Goal: Task Accomplishment & Management: Use online tool/utility

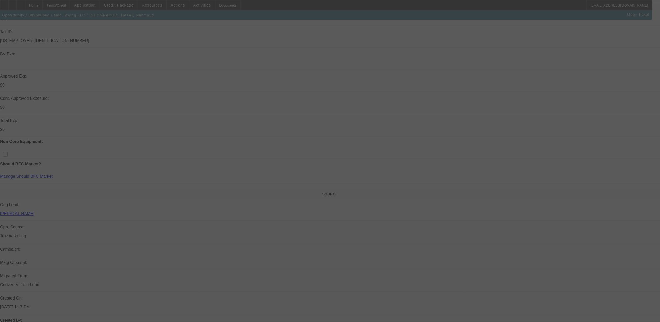
scroll to position [35, 0]
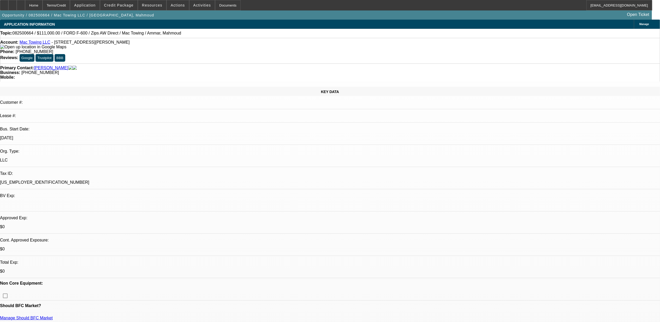
select select "0"
select select "2"
select select "0.1"
select select "4"
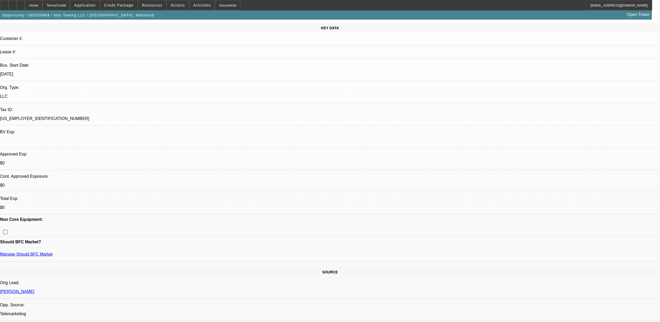
scroll to position [69, 0]
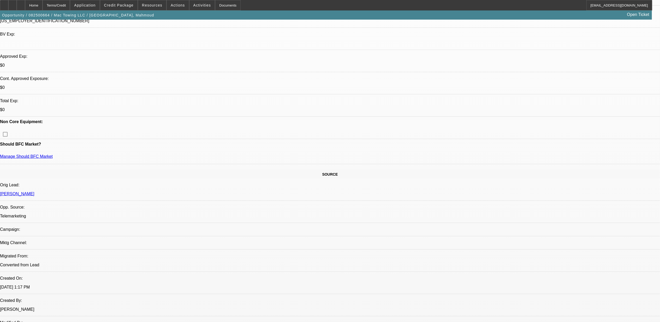
scroll to position [278, 0]
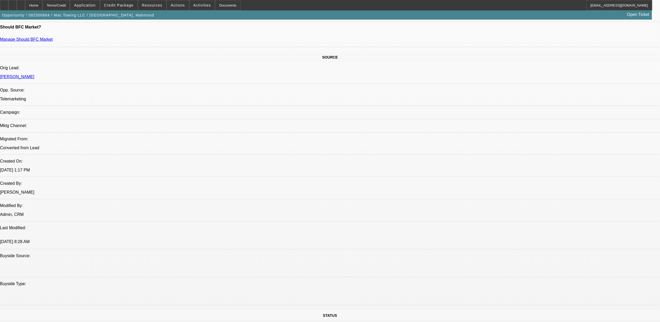
drag, startPoint x: 217, startPoint y: 273, endPoint x: 196, endPoint y: 273, distance: 21.7
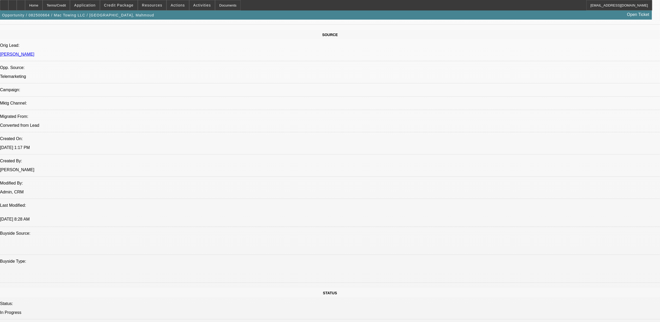
scroll to position [313, 0]
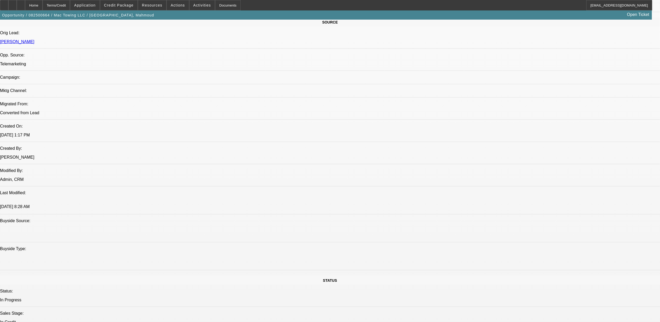
drag, startPoint x: 149, startPoint y: 178, endPoint x: 93, endPoint y: 169, distance: 56.0
drag, startPoint x: 93, startPoint y: 169, endPoint x: 116, endPoint y: 174, distance: 22.9
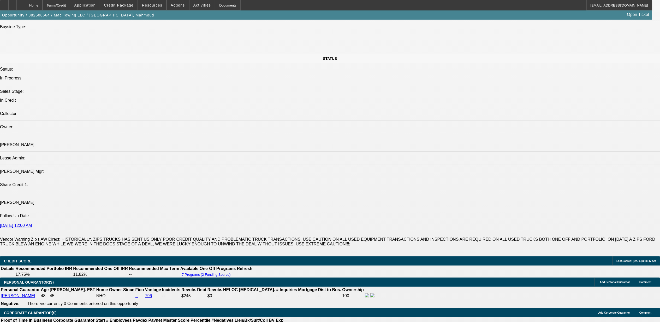
scroll to position [557, 0]
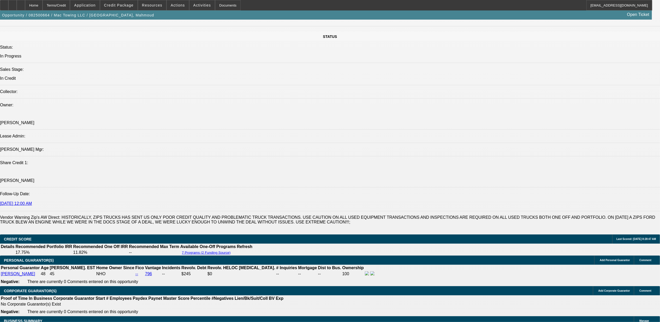
drag, startPoint x: 142, startPoint y: 29, endPoint x: 127, endPoint y: 29, distance: 15.1
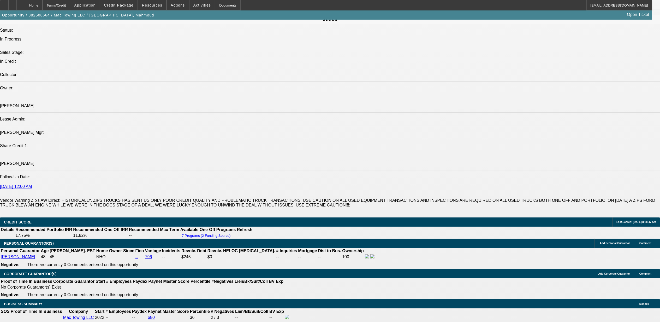
scroll to position [591, 0]
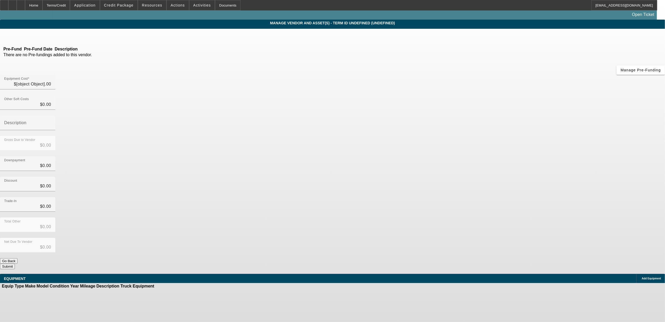
type input "$124,000.00"
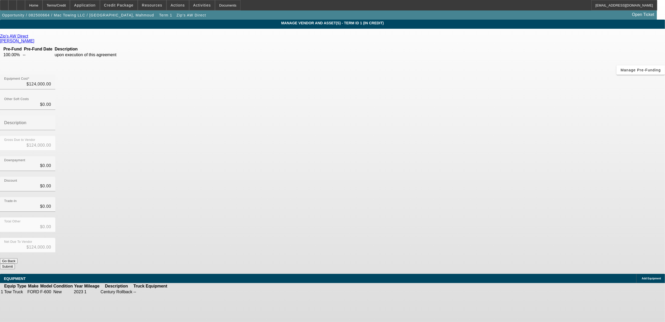
click at [29, 38] on icon at bounding box center [29, 36] width 0 height 4
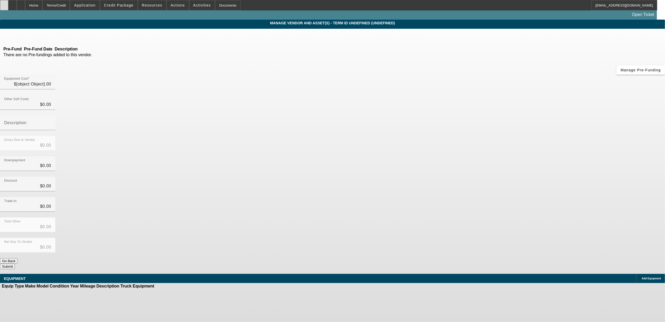
type input "$124,000.00"
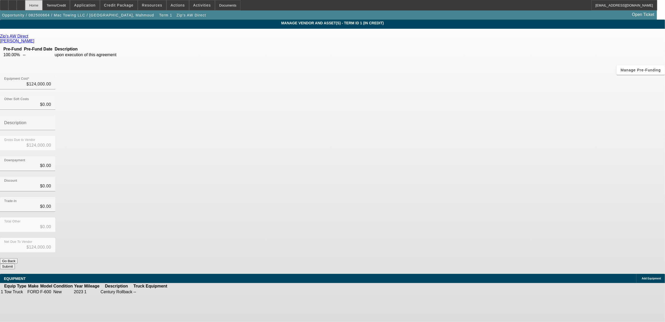
click at [43, 5] on div "Home" at bounding box center [33, 5] width 17 height 10
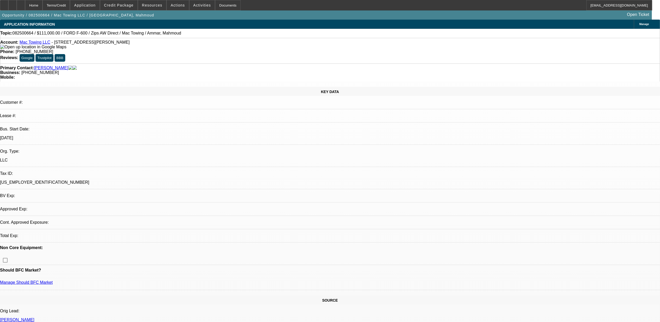
select select "0"
select select "2"
select select "0.1"
select select "4"
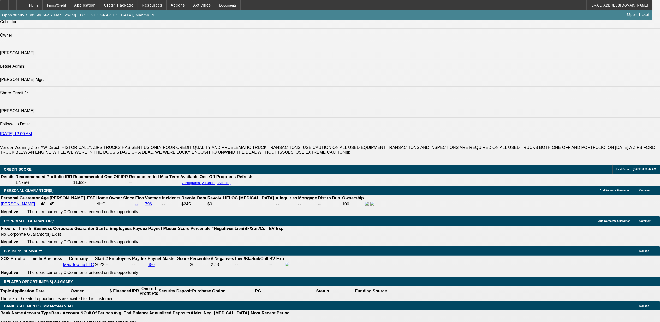
scroll to position [661, 0]
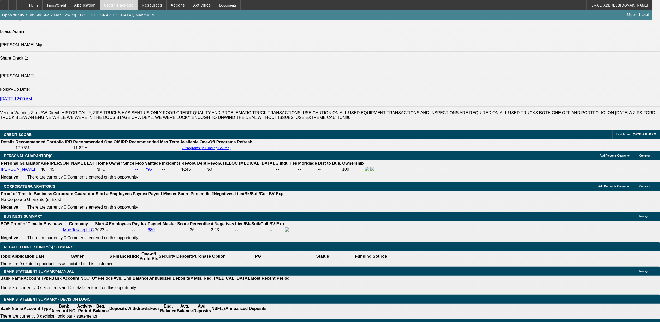
click at [118, 8] on span at bounding box center [118, 5] width 37 height 13
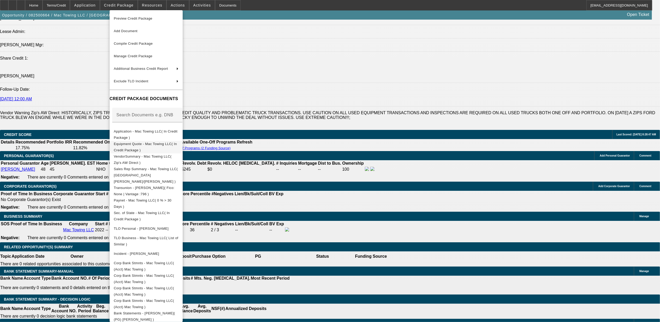
click at [168, 147] on span "Equipment Quote - Mac Towing LLC( In Credit Package )" at bounding box center [146, 146] width 65 height 13
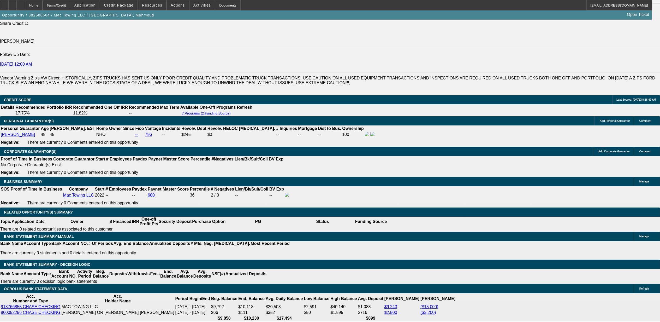
scroll to position [731, 0]
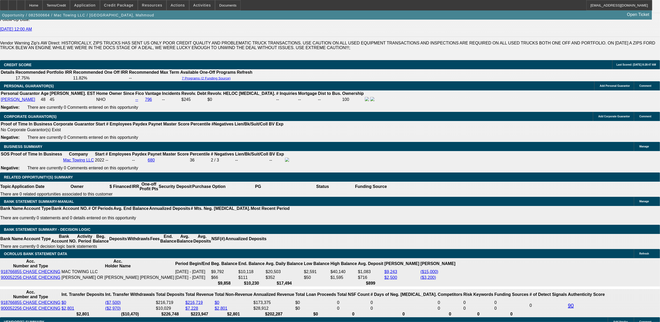
drag, startPoint x: 123, startPoint y: 185, endPoint x: 145, endPoint y: 185, distance: 21.9
drag, startPoint x: 255, startPoint y: 178, endPoint x: 259, endPoint y: 181, distance: 5.3
drag, startPoint x: 136, startPoint y: 185, endPoint x: 185, endPoint y: 183, distance: 49.4
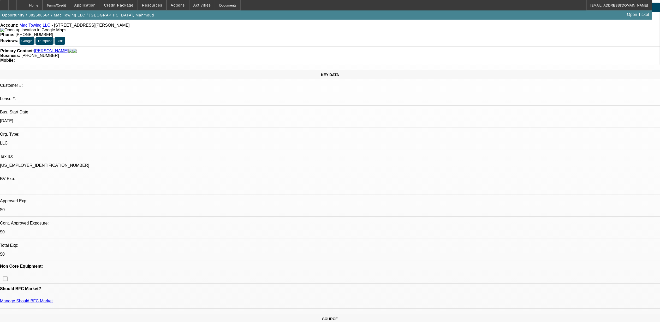
scroll to position [0, 0]
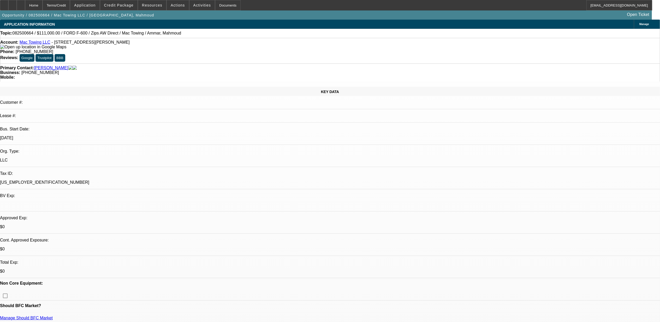
drag, startPoint x: 103, startPoint y: 220, endPoint x: 145, endPoint y: 225, distance: 42.4
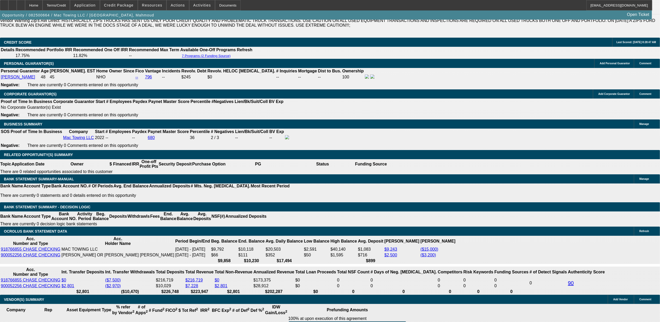
scroll to position [765, 0]
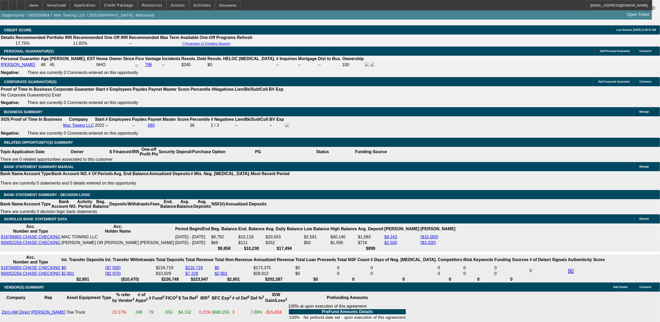
drag, startPoint x: 111, startPoint y: 205, endPoint x: 139, endPoint y: 204, distance: 28.5
drag, startPoint x: 139, startPoint y: 204, endPoint x: 246, endPoint y: 183, distance: 108.5
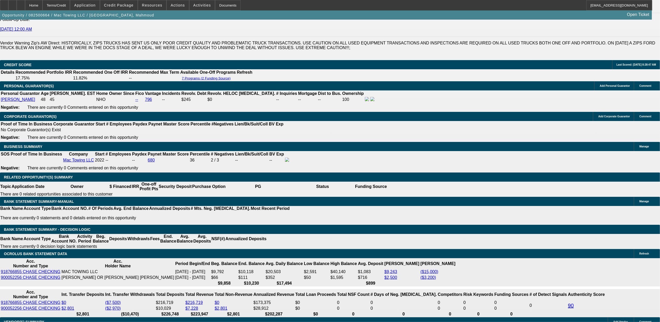
drag, startPoint x: 135, startPoint y: 185, endPoint x: 381, endPoint y: 169, distance: 246.3
drag, startPoint x: 407, startPoint y: 184, endPoint x: 371, endPoint y: 193, distance: 37.3
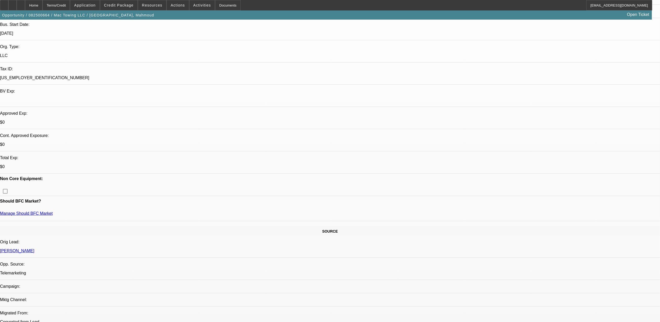
scroll to position [0, 0]
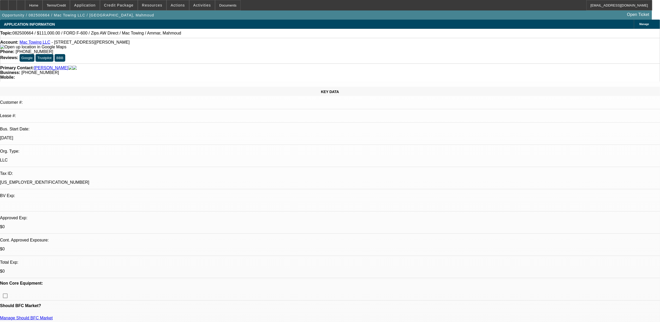
drag, startPoint x: 100, startPoint y: 227, endPoint x: 85, endPoint y: 217, distance: 17.2
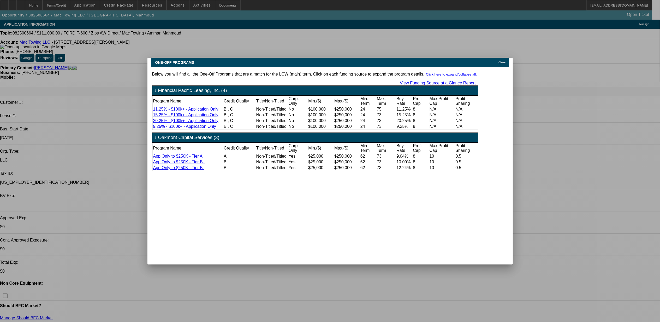
drag, startPoint x: 381, startPoint y: 60, endPoint x: 462, endPoint y: 61, distance: 80.4
click at [435, 61] on div "ONE-OFF PROGRAMS Close" at bounding box center [330, 62] width 358 height 9
click at [496, 58] on div "ONE-OFF PROGRAMS Close" at bounding box center [330, 62] width 358 height 9
click at [501, 61] on span "Close" at bounding box center [501, 62] width 7 height 3
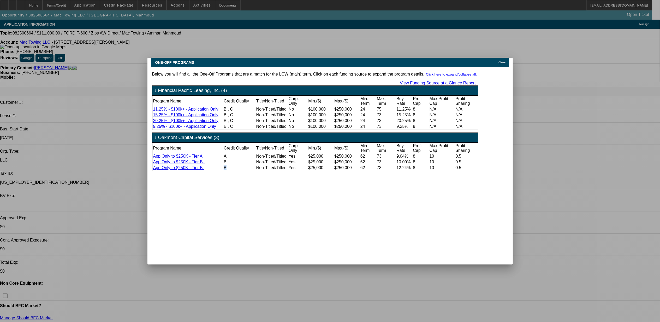
drag, startPoint x: 246, startPoint y: 177, endPoint x: 268, endPoint y: 177, distance: 22.7
click at [268, 170] on tr "App Only to $250K - Tier B- B Non-Titled/Titled Yes $25,000 $250,000 62 73 12.2…" at bounding box center [315, 167] width 325 height 5
click at [506, 61] on span "Close" at bounding box center [501, 62] width 7 height 3
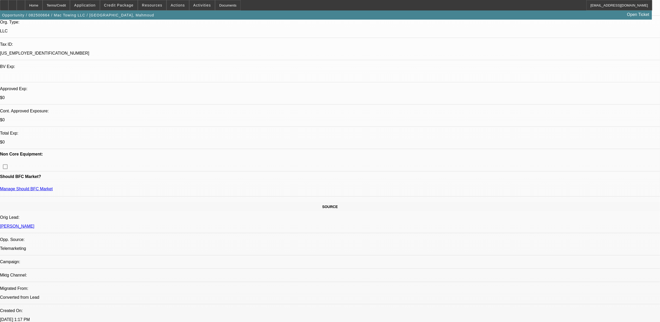
scroll to position [139, 0]
